Goal: Task Accomplishment & Management: Complete application form

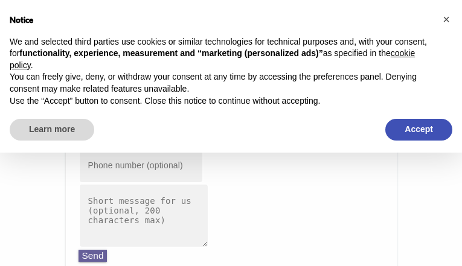
type input "[EMAIL_ADDRESS][DOMAIN_NAME]"
type input "8787302640"
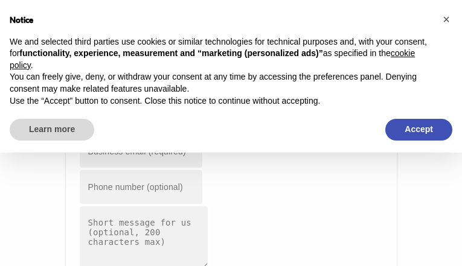
type input "[EMAIL_ADDRESS][DOMAIN_NAME]"
type input "4540621230"
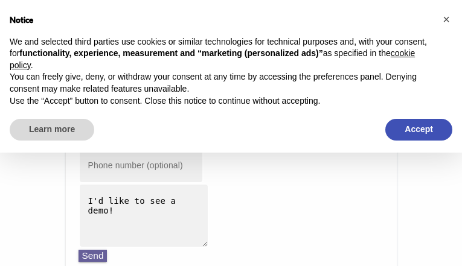
type input "[EMAIL_ADDRESS][DOMAIN_NAME]"
type input "8857900189"
